Goal: Navigation & Orientation: Find specific page/section

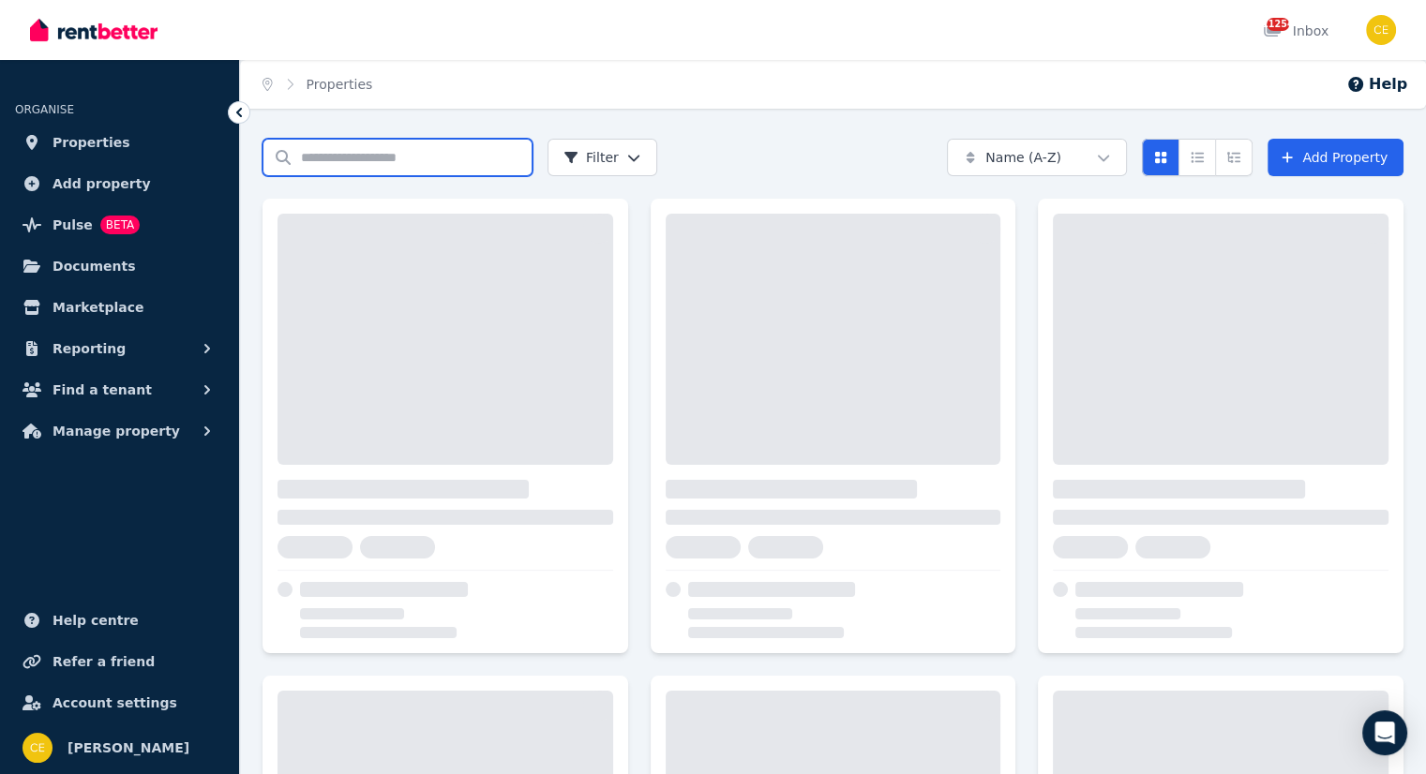
click at [481, 162] on input "Search properties" at bounding box center [397, 157] width 270 height 37
type input "*"
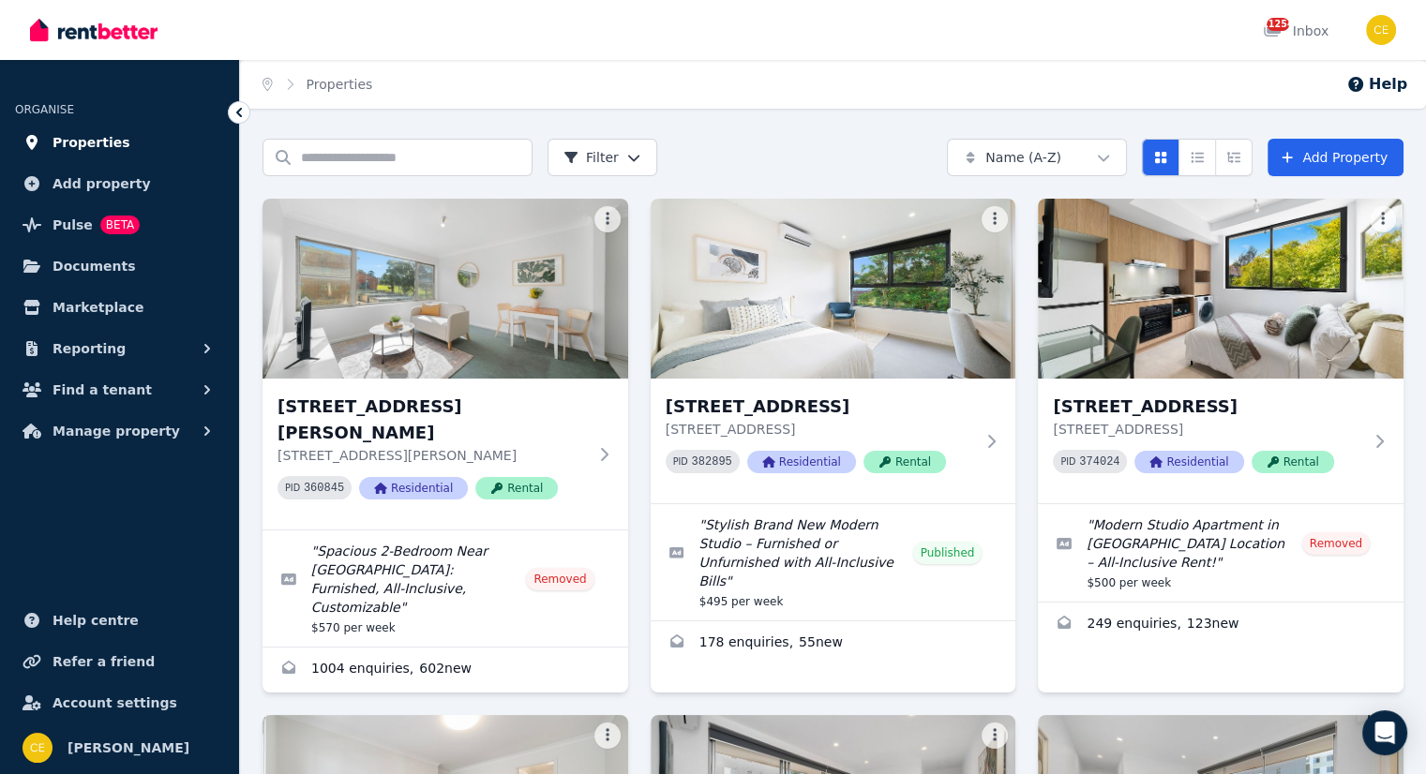
click at [90, 140] on span "Properties" at bounding box center [91, 142] width 78 height 22
click at [1385, 28] on img "button" at bounding box center [1381, 30] width 30 height 30
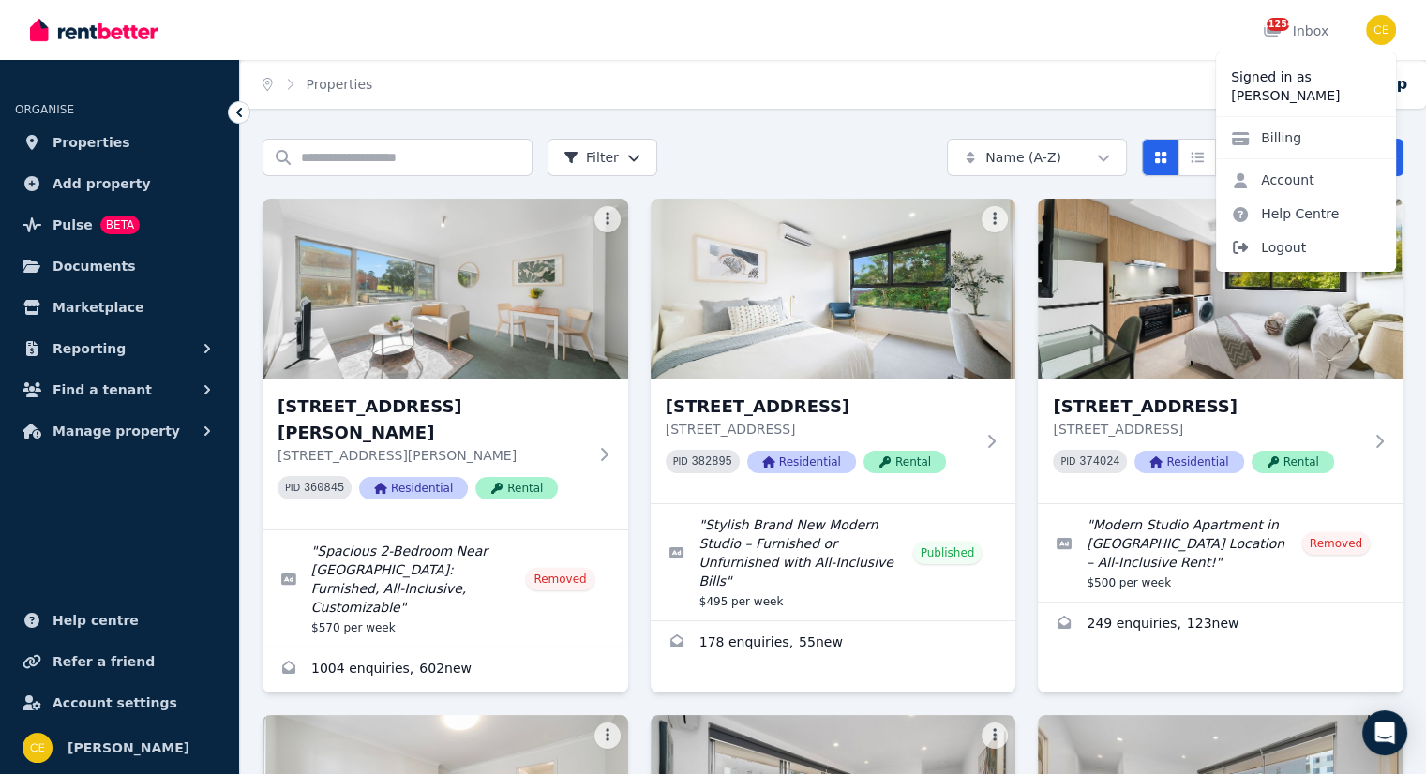
click at [1286, 246] on span "Logout" at bounding box center [1306, 248] width 180 height 34
